Goal: Task Accomplishment & Management: Complete application form

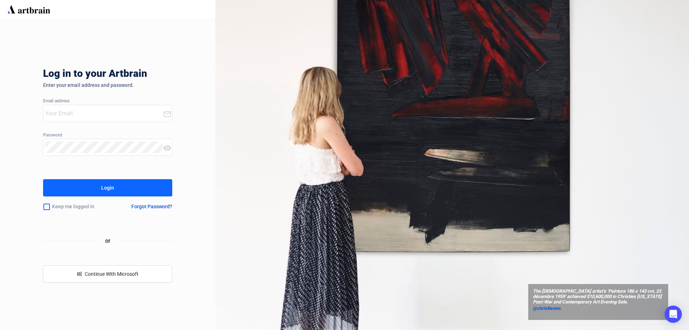
type input "[EMAIL_ADDRESS][DOMAIN_NAME]"
click at [95, 191] on button "Login" at bounding box center [107, 187] width 129 height 17
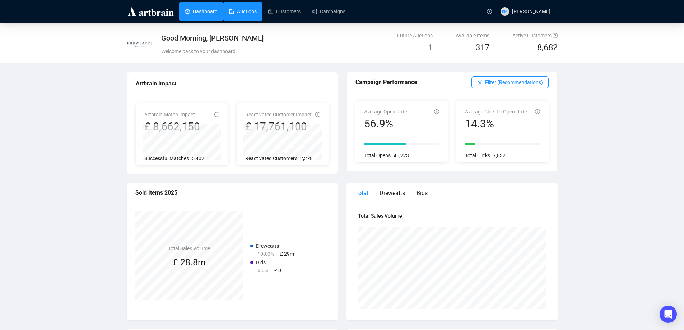
click at [255, 9] on link "Auctions" at bounding box center [243, 11] width 28 height 19
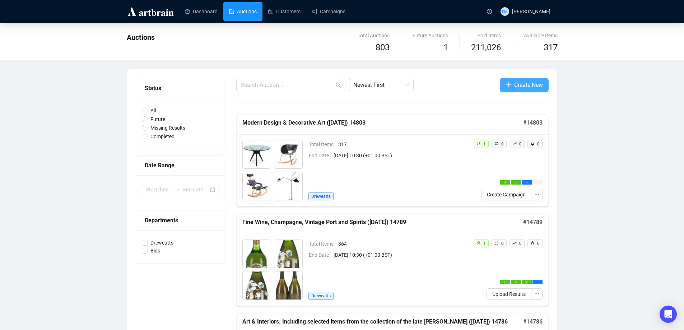
click at [526, 88] on span "Create New" at bounding box center [528, 84] width 29 height 9
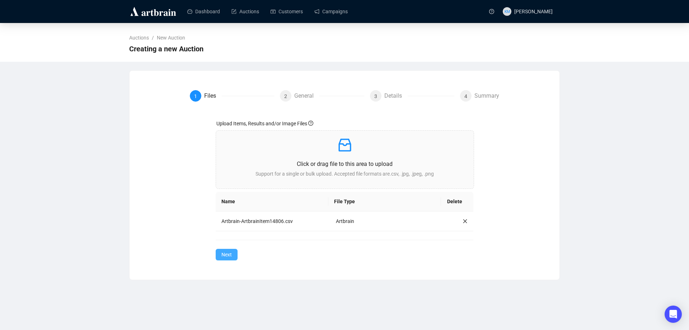
click at [231, 256] on span "Next" at bounding box center [226, 255] width 10 height 8
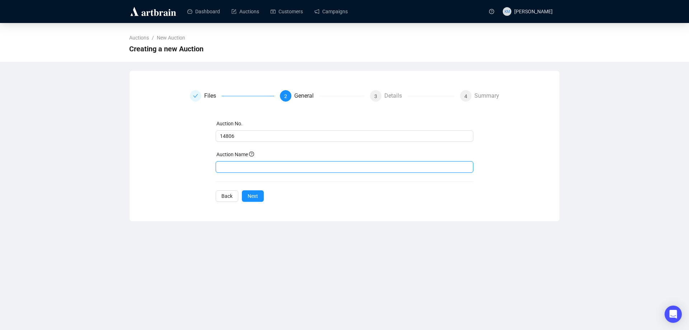
click at [237, 169] on input "text" at bounding box center [345, 166] width 258 height 11
paste input "[PERSON_NAME]: A Family Collection"
type input "[PERSON_NAME]: A Family Collection ([DATE]) 14806"
click at [253, 194] on span "Next" at bounding box center [253, 196] width 10 height 8
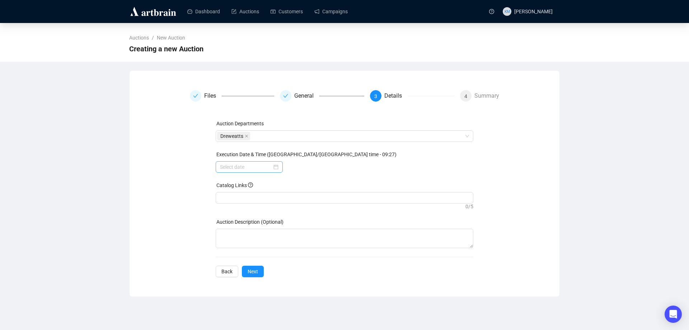
click at [273, 168] on div at bounding box center [249, 167] width 59 height 8
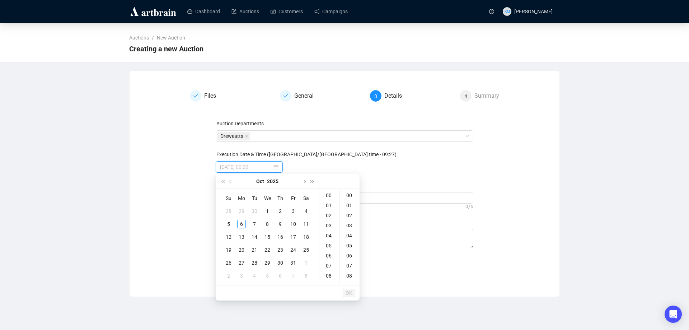
type input "[DATE] 00:00"
click at [253, 264] on div "28" at bounding box center [254, 262] width 9 height 9
click at [331, 226] on div "10" at bounding box center [329, 224] width 17 height 10
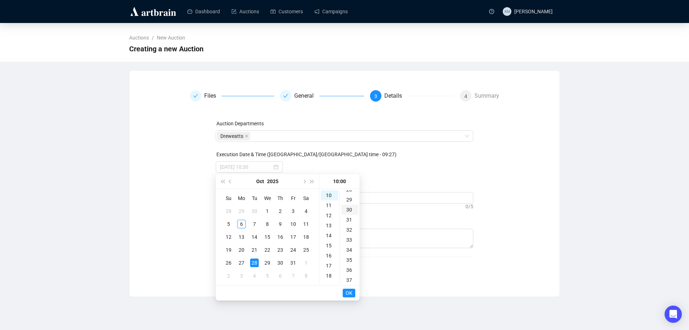
click at [351, 207] on div "30" at bounding box center [349, 210] width 17 height 10
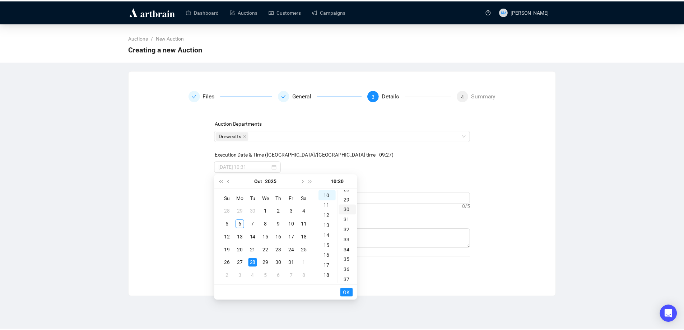
scroll to position [302, 0]
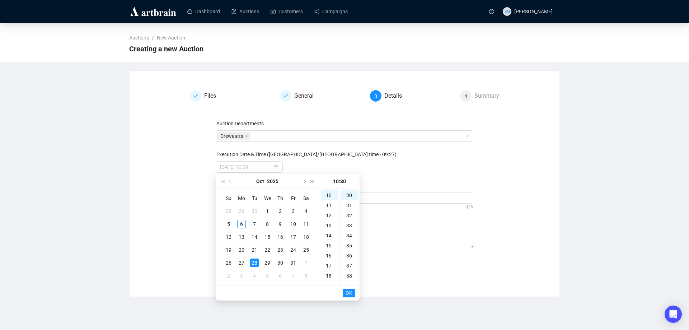
type input "[DATE] 10:30"
click at [354, 294] on button "OK" at bounding box center [349, 293] width 13 height 9
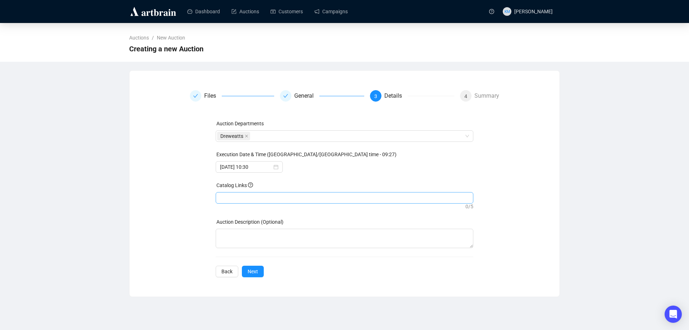
click at [247, 200] on div at bounding box center [344, 198] width 255 height 10
paste input "[URL][DOMAIN_NAME]"
type input "[URL][DOMAIN_NAME]"
click at [254, 272] on span "Next" at bounding box center [253, 271] width 10 height 8
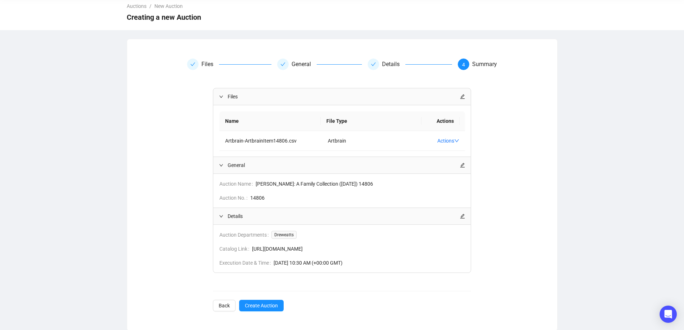
scroll to position [33, 0]
click at [273, 305] on span "Create Auction" at bounding box center [261, 304] width 33 height 8
